Goal: Check status: Check status

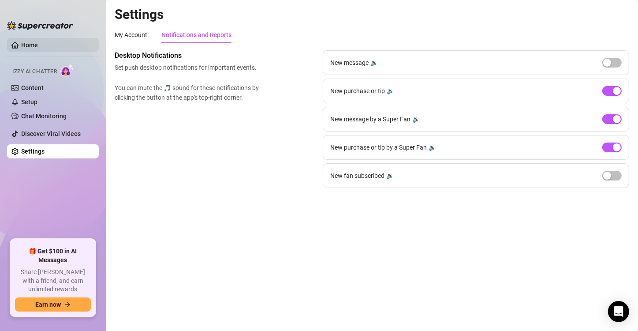
click at [38, 41] on link "Home" at bounding box center [29, 44] width 17 height 7
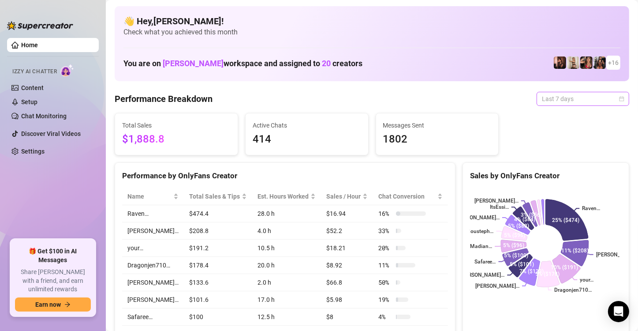
click at [616, 101] on span "Last 7 days" at bounding box center [583, 98] width 82 height 13
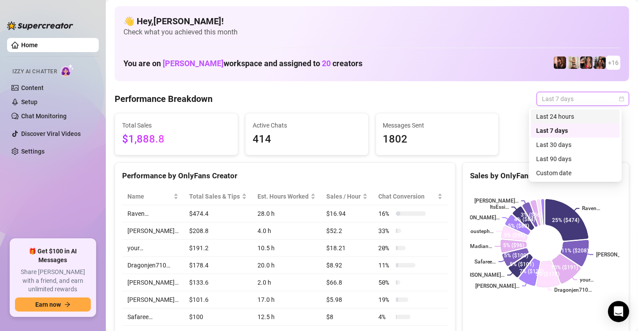
click at [564, 118] on div "Last 24 hours" at bounding box center [575, 117] width 79 height 10
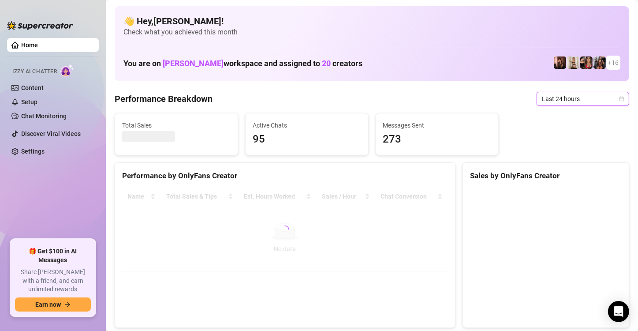
click at [619, 97] on icon "calendar" at bounding box center [621, 98] width 5 height 5
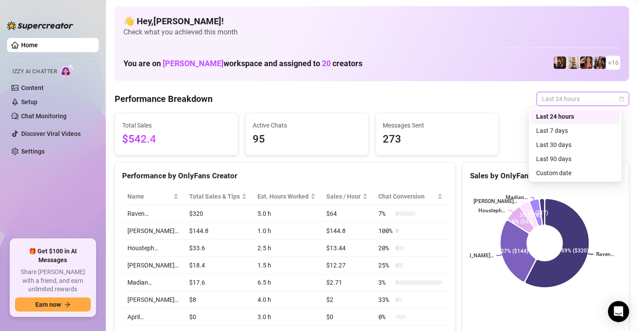
click at [619, 99] on icon "calendar" at bounding box center [621, 98] width 5 height 5
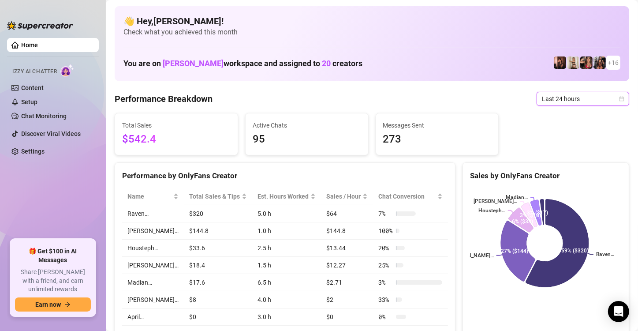
click at [619, 100] on icon "calendar" at bounding box center [621, 98] width 5 height 5
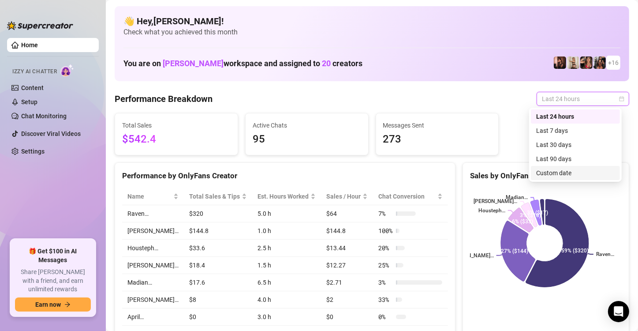
click at [554, 169] on div "Custom date" at bounding box center [575, 173] width 79 height 10
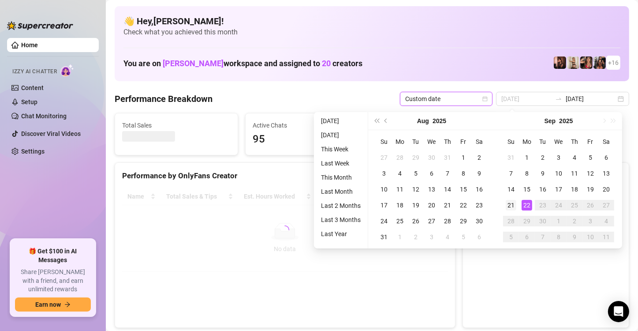
type input "[DATE]"
click at [510, 204] on div "21" at bounding box center [511, 205] width 11 height 11
click at [525, 206] on div "22" at bounding box center [527, 205] width 11 height 11
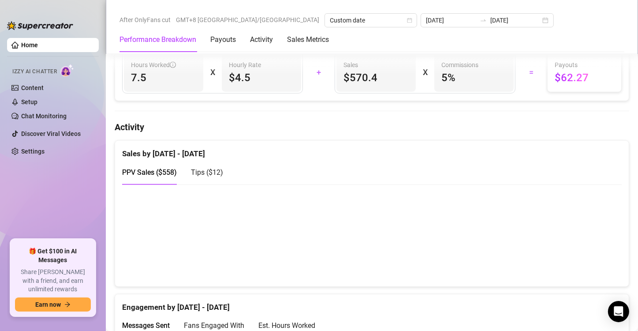
scroll to position [529, 0]
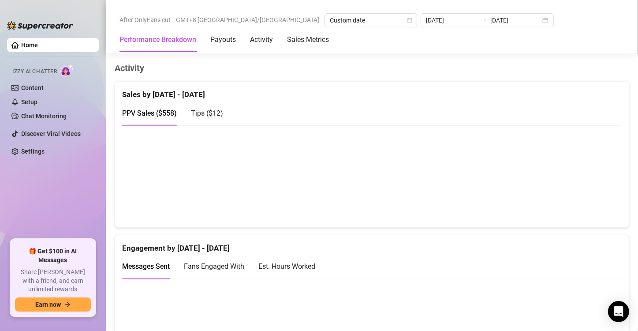
click at [263, 149] on canvas at bounding box center [368, 176] width 493 height 88
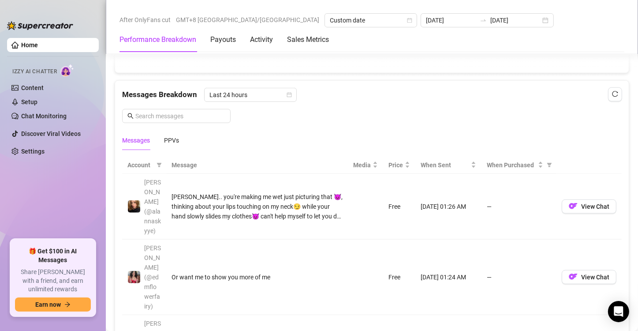
scroll to position [794, 0]
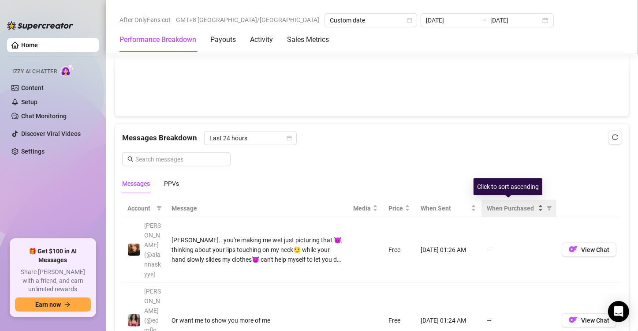
click at [517, 207] on span "When Purchased" at bounding box center [511, 208] width 49 height 10
click at [547, 206] on icon "filter" at bounding box center [549, 208] width 5 height 5
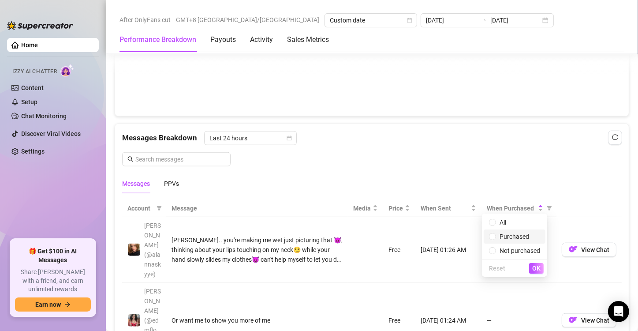
click at [518, 233] on span "Purchased" at bounding box center [515, 236] width 30 height 7
radio input "true"
click at [537, 267] on span "OK" at bounding box center [536, 268] width 8 height 7
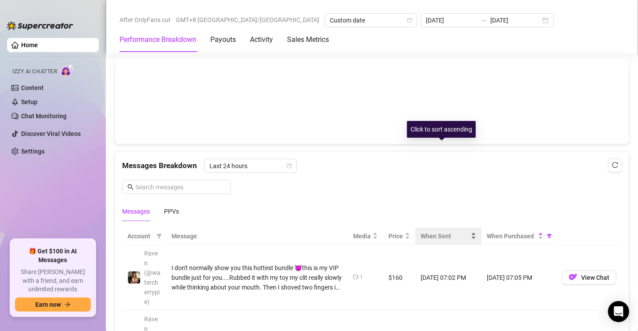
scroll to position [765, 0]
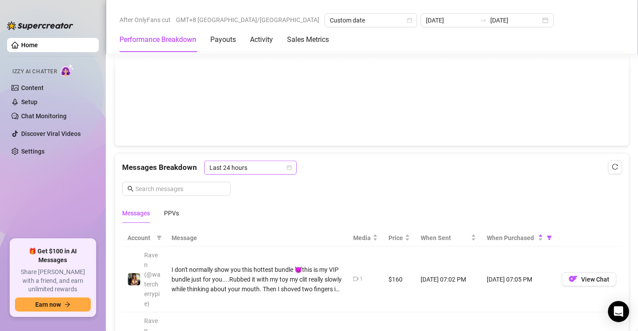
click at [293, 165] on div "Last 24 hours" at bounding box center [250, 168] width 93 height 14
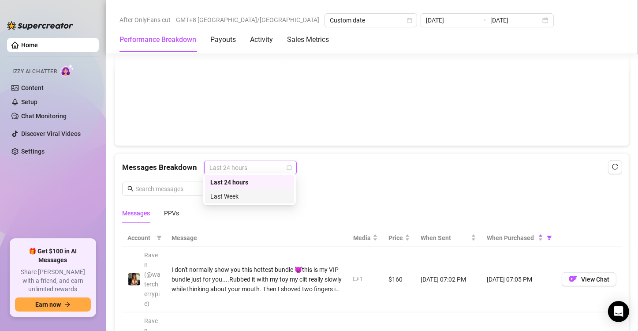
click at [261, 191] on div "Last Week" at bounding box center [249, 196] width 89 height 14
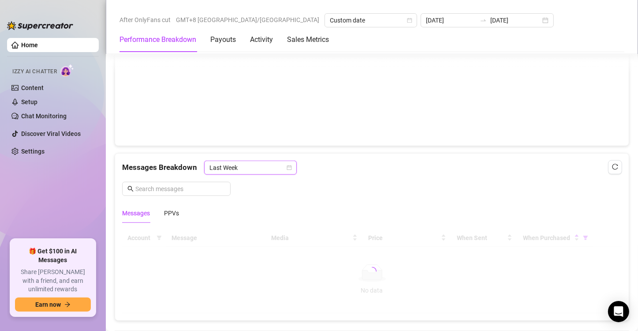
click at [287, 165] on icon "calendar" at bounding box center [289, 167] width 5 height 5
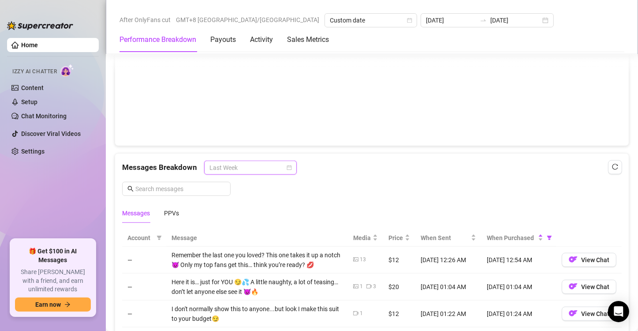
click at [291, 164] on div "Last Week" at bounding box center [250, 168] width 93 height 14
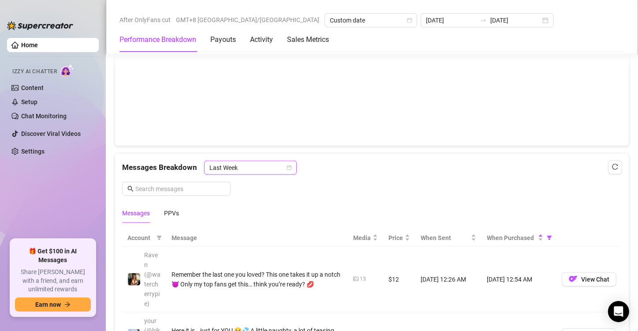
click at [271, 180] on div "Messages Breakdown Last Week Last Week Messages PPVs" at bounding box center [372, 192] width 500 height 62
click at [291, 163] on div "Last Week" at bounding box center [250, 168] width 93 height 14
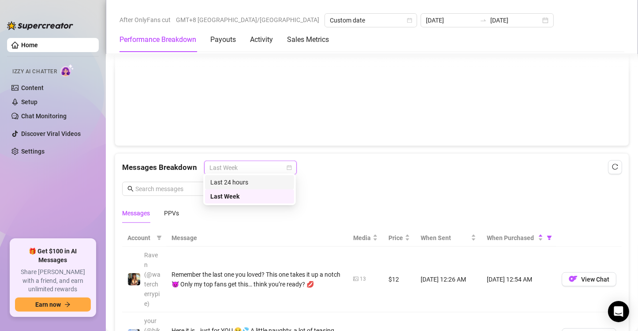
click at [267, 182] on div "Last 24 hours" at bounding box center [249, 182] width 79 height 10
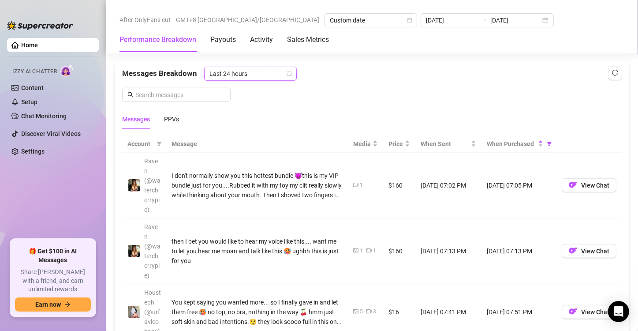
scroll to position [853, 0]
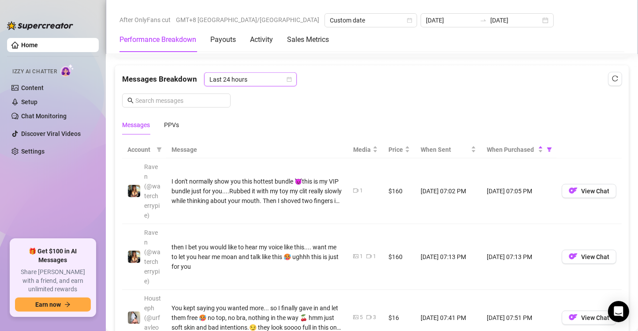
click at [284, 78] on span "Last 24 hours" at bounding box center [251, 79] width 82 height 13
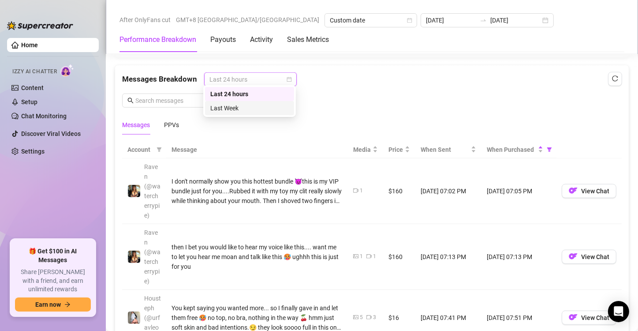
click at [246, 109] on div "Last Week" at bounding box center [249, 108] width 79 height 10
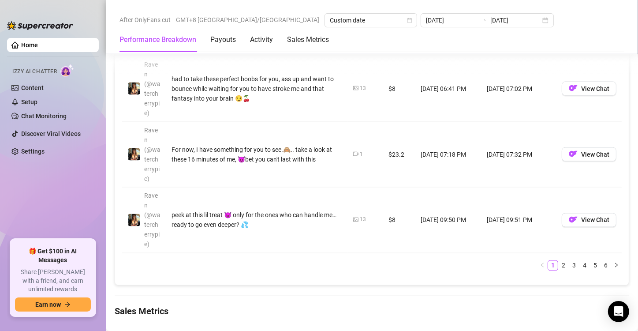
scroll to position [1412, 0]
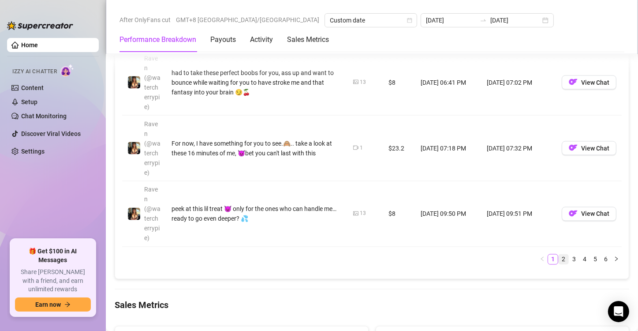
click at [559, 255] on link "2" at bounding box center [564, 260] width 10 height 10
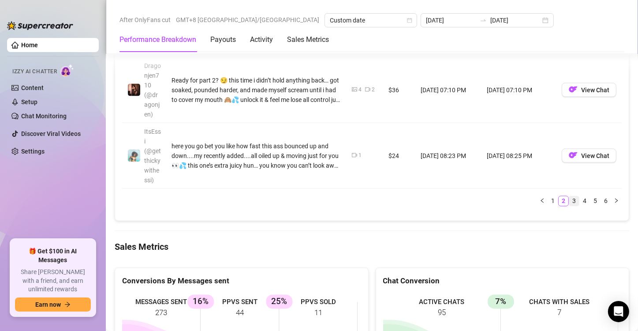
click at [570, 196] on link "3" at bounding box center [575, 201] width 10 height 10
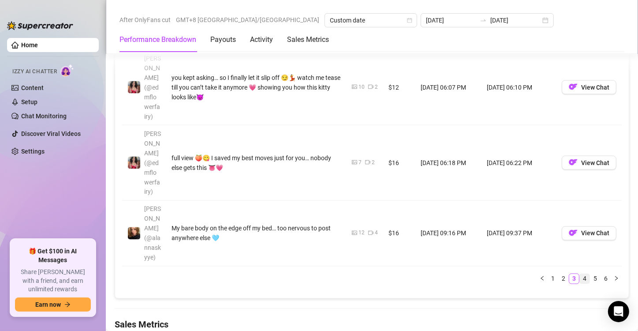
click at [580, 274] on link "4" at bounding box center [585, 279] width 10 height 10
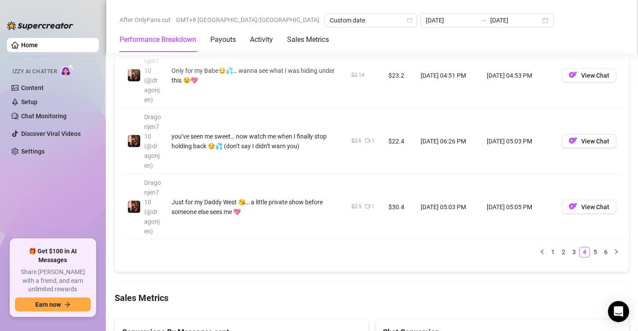
scroll to position [1382, 0]
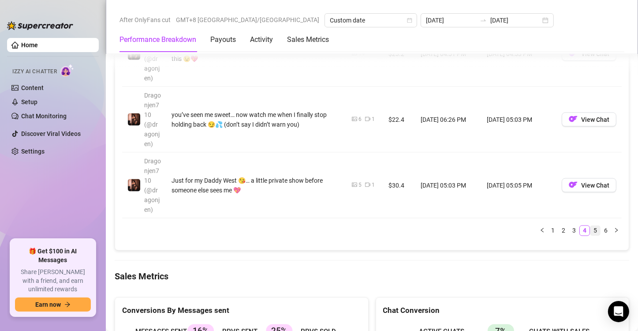
click at [591, 226] on link "5" at bounding box center [596, 231] width 10 height 10
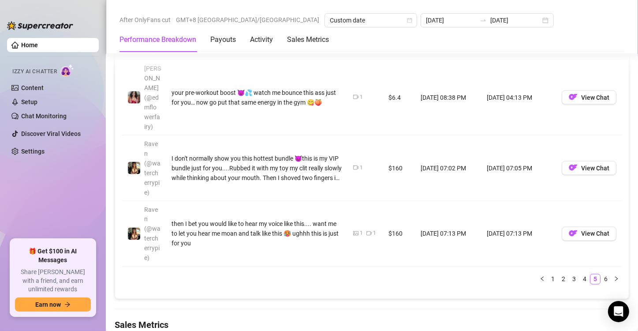
click at [603, 274] on link "6" at bounding box center [606, 279] width 10 height 10
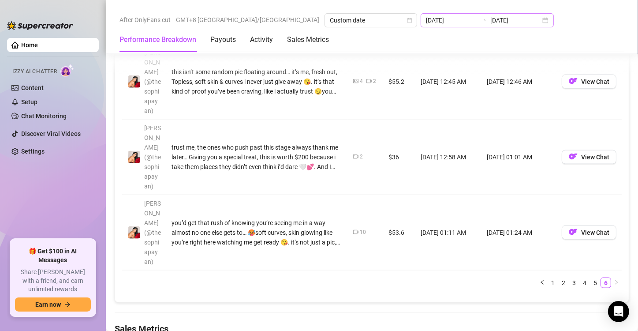
scroll to position [998, 0]
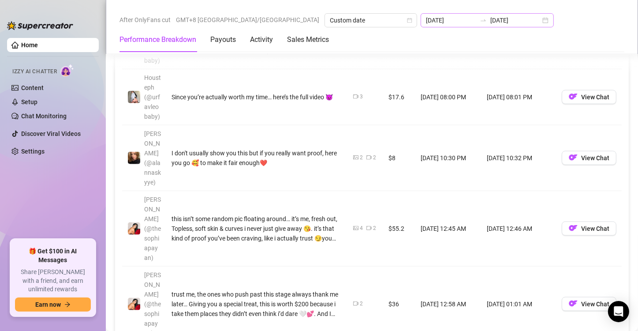
click at [457, 19] on div "[DATE] [DATE]" at bounding box center [487, 20] width 133 height 14
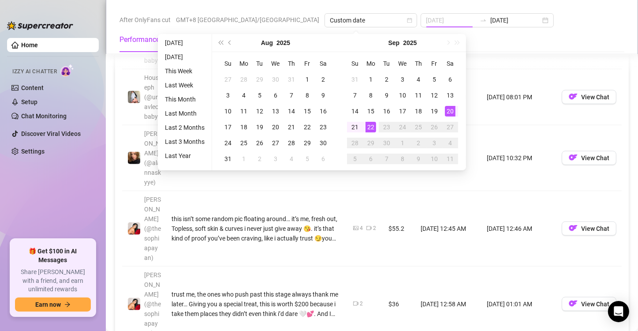
click at [448, 109] on div "20" at bounding box center [450, 111] width 11 height 11
click at [369, 122] on div "22" at bounding box center [371, 127] width 11 height 11
type input "[DATE]"
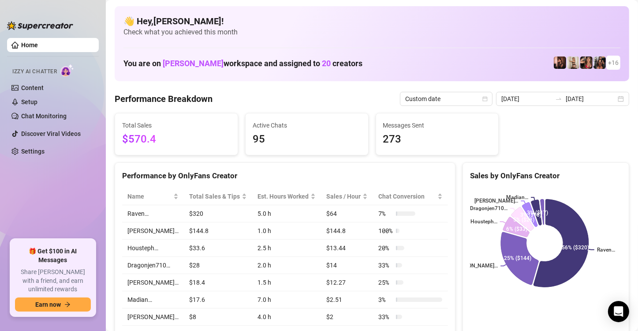
scroll to position [0, 0]
click at [488, 97] on div "Custom date" at bounding box center [446, 99] width 93 height 14
click at [487, 98] on icon "calendar" at bounding box center [485, 98] width 5 height 5
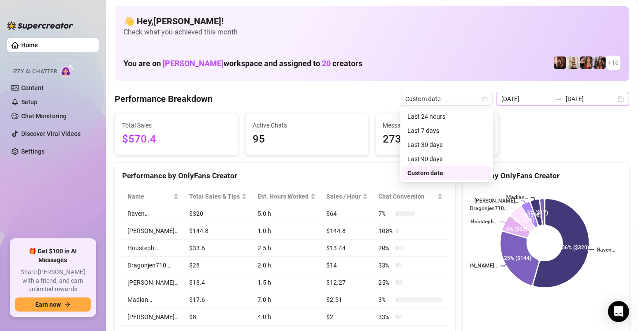
click at [612, 98] on div "[DATE] [DATE]" at bounding box center [562, 99] width 133 height 14
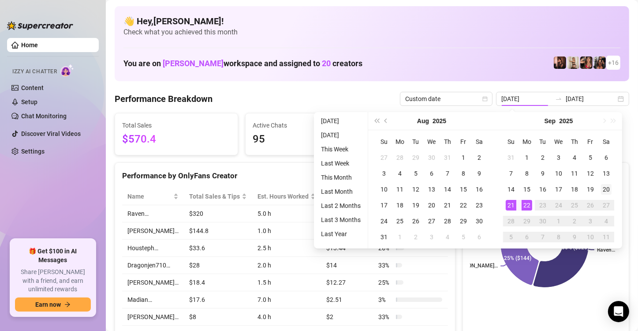
click at [510, 199] on td "21" at bounding box center [511, 205] width 16 height 16
type input "[DATE]"
click at [606, 184] on div "20" at bounding box center [606, 189] width 11 height 11
click at [606, 188] on rect at bounding box center [545, 243] width 150 height 110
type input "[DATE]"
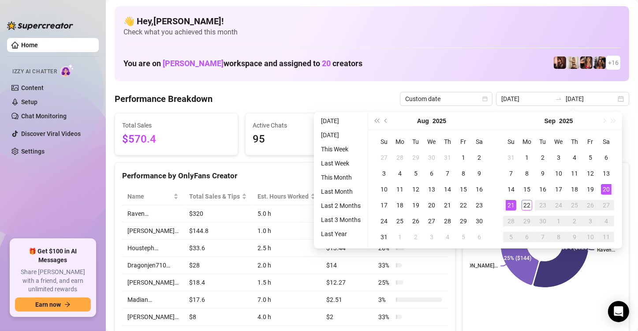
type input "[DATE]"
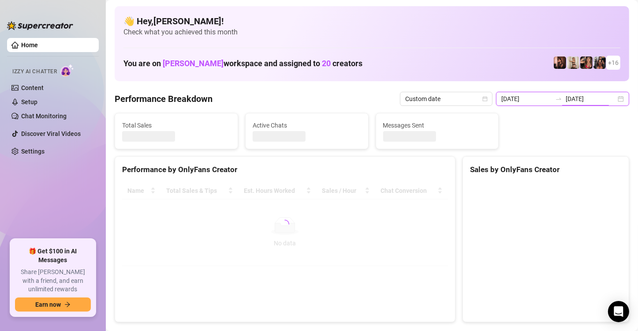
click at [608, 102] on input "[DATE]" at bounding box center [591, 99] width 50 height 10
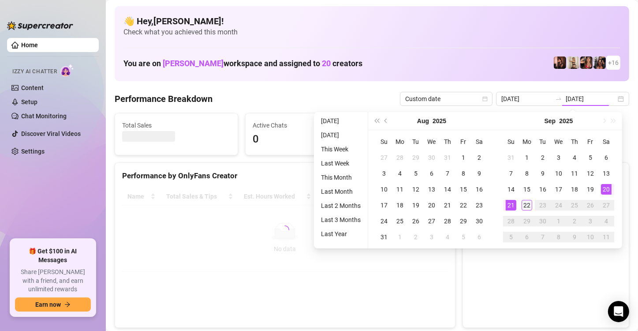
click at [529, 205] on div "22" at bounding box center [527, 205] width 11 height 11
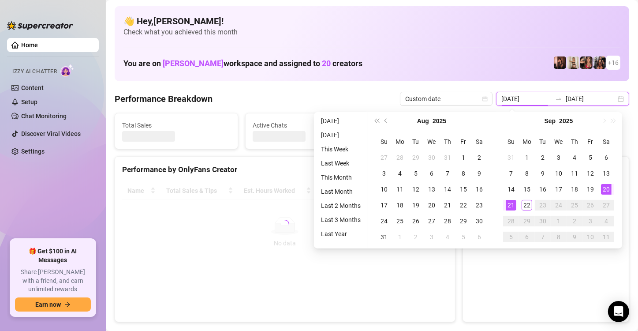
type input "[DATE]"
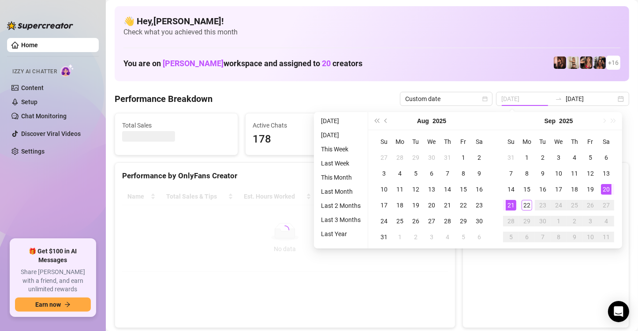
click at [603, 187] on div "20" at bounding box center [606, 189] width 11 height 11
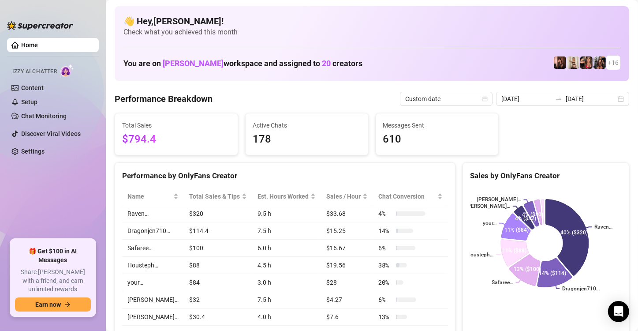
click at [604, 187] on div "Raven… Dragonjen710… Safaree… Housteph… your… [PERSON_NAME]… [PERSON_NAME]… 40%…" at bounding box center [546, 243] width 166 height 124
click at [612, 97] on div "[DATE] [DATE]" at bounding box center [562, 99] width 133 height 14
click at [613, 99] on div "[DATE] [DATE]" at bounding box center [562, 99] width 133 height 14
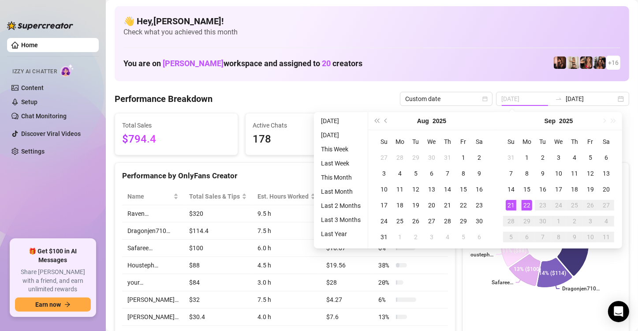
type input "[DATE]"
click at [529, 204] on div "22" at bounding box center [527, 205] width 11 height 11
type input "[DATE]"
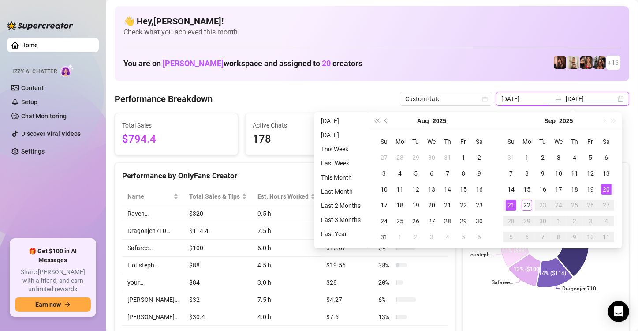
click at [522, 96] on input "[DATE]" at bounding box center [527, 99] width 50 height 10
type input "[DATE]"
click at [512, 205] on div "21" at bounding box center [511, 205] width 11 height 11
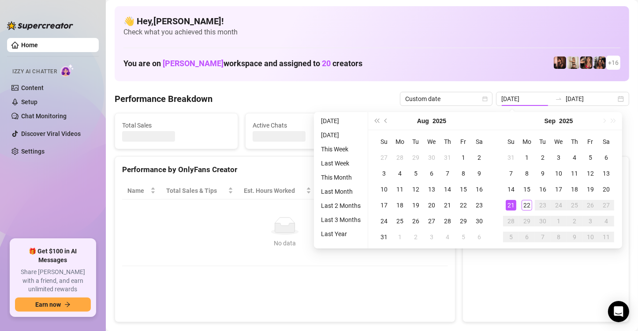
type input "[DATE]"
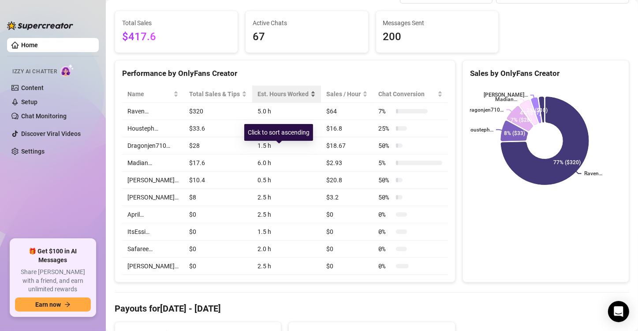
scroll to position [117, 0]
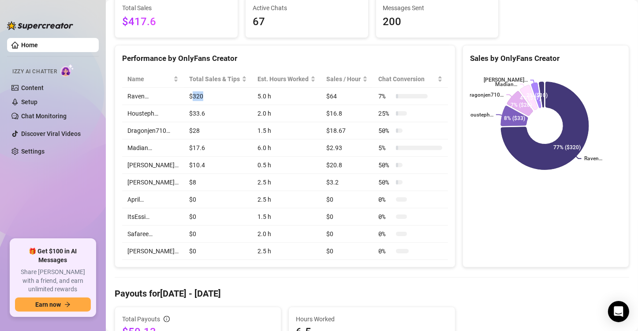
drag, startPoint x: 183, startPoint y: 93, endPoint x: 202, endPoint y: 94, distance: 18.5
click at [202, 94] on td "$320" at bounding box center [218, 96] width 68 height 17
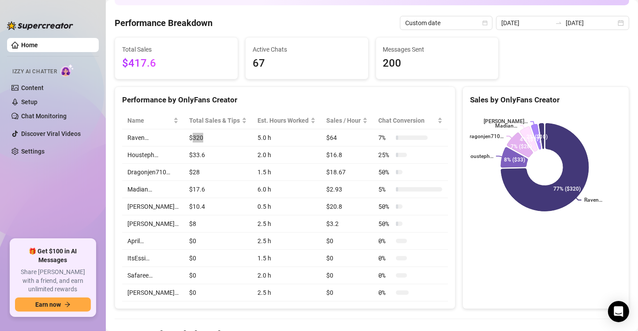
scroll to position [29, 0]
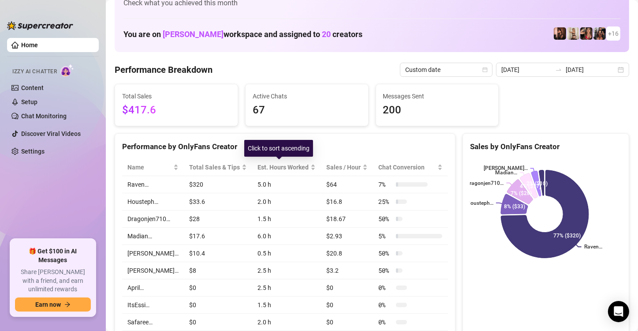
click at [289, 152] on div "Click to sort ascending" at bounding box center [278, 148] width 69 height 17
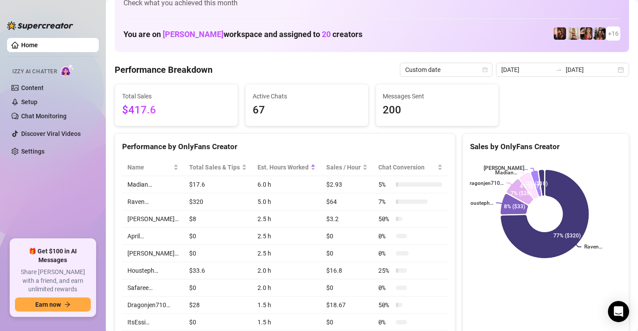
click at [327, 147] on div "Performance by OnlyFans Creator" at bounding box center [285, 147] width 326 height 12
click at [303, 168] on div "Est. Hours Worked" at bounding box center [287, 167] width 58 height 10
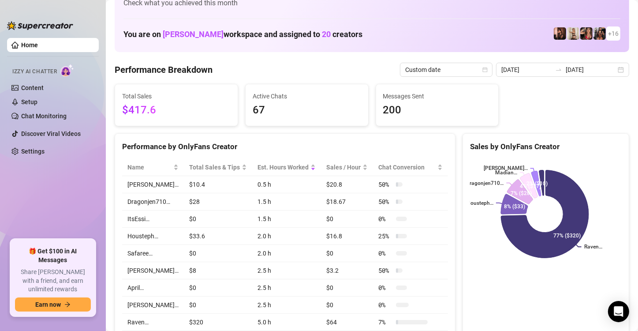
click at [289, 134] on div "Performance by OnlyFans Creator" at bounding box center [285, 143] width 340 height 19
click at [231, 165] on span "Total Sales & Tips" at bounding box center [214, 167] width 51 height 10
click at [609, 72] on div "[DATE] [DATE]" at bounding box center [562, 70] width 133 height 14
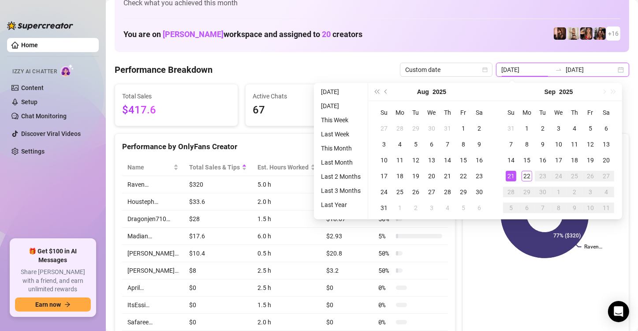
type input "[DATE]"
drag, startPoint x: 513, startPoint y: 182, endPoint x: 512, endPoint y: 176, distance: 6.3
click at [513, 180] on td "21" at bounding box center [511, 176] width 16 height 16
click at [512, 175] on div "21" at bounding box center [511, 176] width 11 height 11
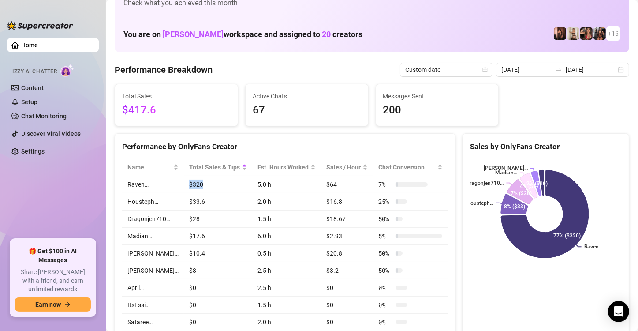
drag, startPoint x: 181, startPoint y: 184, endPoint x: 202, endPoint y: 189, distance: 21.4
click at [202, 189] on td "$320" at bounding box center [218, 184] width 68 height 17
